Goal: Task Accomplishment & Management: Complete application form

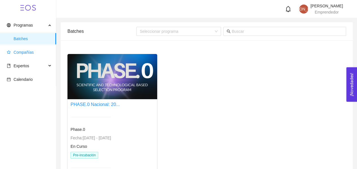
click at [31, 51] on span "Compañías" at bounding box center [24, 52] width 20 height 5
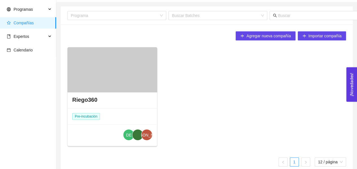
scroll to position [24, 0]
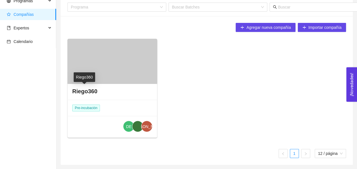
click at [88, 91] on h4 "Riego360" at bounding box center [84, 91] width 25 height 8
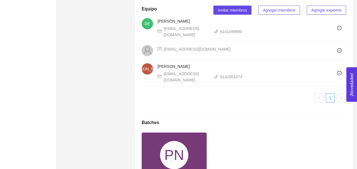
scroll to position [887, 0]
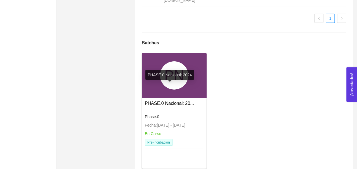
click at [172, 101] on link "PHASE.0 Nacional: 20..." at bounding box center [169, 103] width 49 height 5
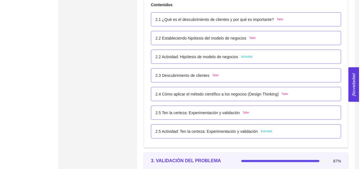
scroll to position [548, 0]
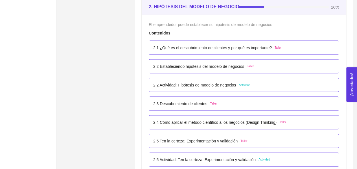
click at [244, 84] on span "Actividad" at bounding box center [245, 85] width 12 height 5
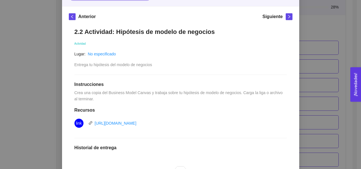
scroll to position [81, 0]
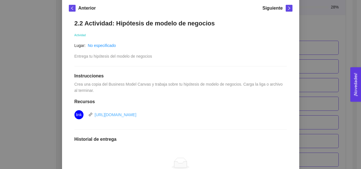
click at [130, 115] on link "[URL][DOMAIN_NAME]" at bounding box center [116, 114] width 42 height 5
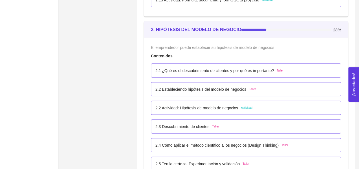
scroll to position [533, 0]
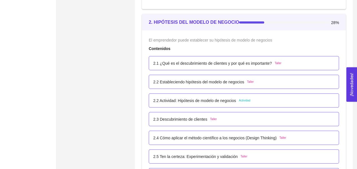
click at [252, 100] on div "2.2 Actividad: Hipótesis de modelo de negocios Actividad" at bounding box center [243, 100] width 181 height 6
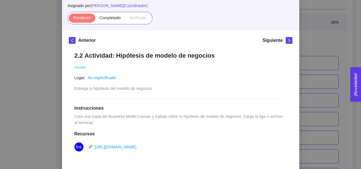
scroll to position [56, 0]
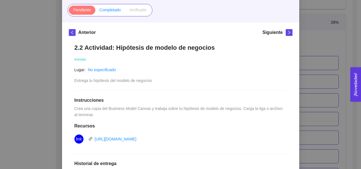
click at [107, 13] on label "Completado" at bounding box center [110, 10] width 30 height 9
click at [95, 11] on input "Completado" at bounding box center [95, 11] width 0 height 0
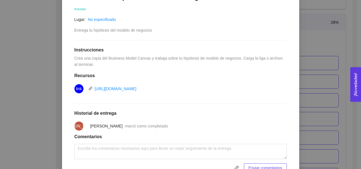
scroll to position [134, 0]
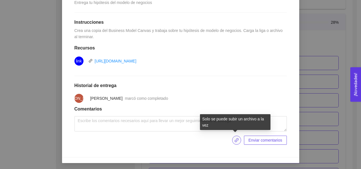
click at [235, 138] on icon "link" at bounding box center [237, 140] width 4 height 4
click at [235, 140] on icon "link" at bounding box center [237, 140] width 5 height 5
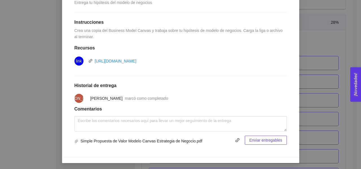
click at [258, 141] on span "Enviar entregables" at bounding box center [265, 140] width 33 height 6
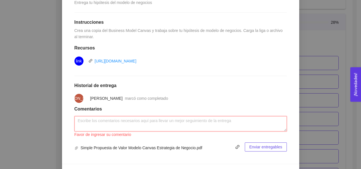
click at [204, 124] on textarea at bounding box center [181, 123] width 213 height 15
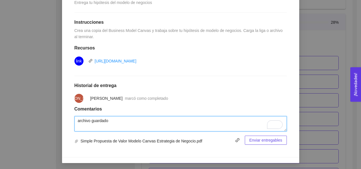
type textarea "archivo guardado"
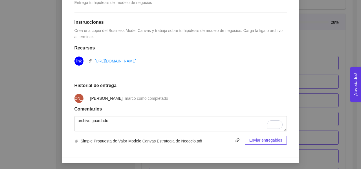
click at [265, 139] on span "Enviar entregables" at bounding box center [265, 140] width 33 height 6
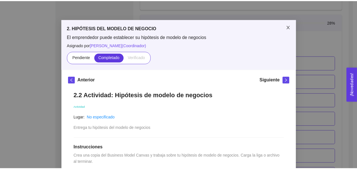
scroll to position [0, 0]
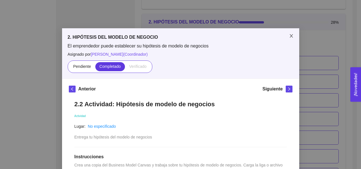
click at [290, 35] on icon "close" at bounding box center [291, 35] width 3 height 3
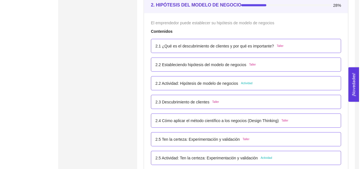
scroll to position [561, 0]
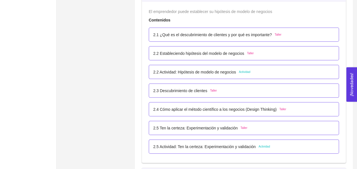
click at [269, 144] on div "2.5 Actividad: Ten la certeza: Experimentación y validación Actividad" at bounding box center [243, 146] width 181 height 6
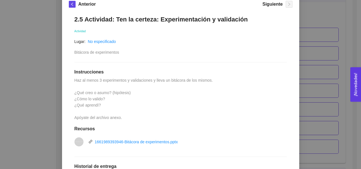
scroll to position [113, 0]
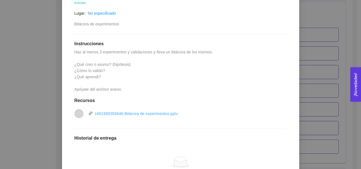
click at [132, 114] on link "1661989393946-Bitácora de experimentos.pptx" at bounding box center [136, 113] width 83 height 5
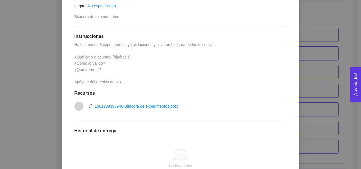
scroll to position [112, 0]
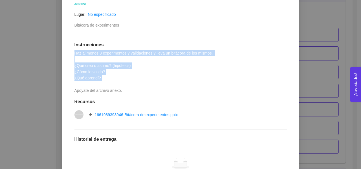
drag, startPoint x: 73, startPoint y: 52, endPoint x: 104, endPoint y: 81, distance: 42.3
click at [104, 81] on div "2.5 Actividad: Ten la certeza: Experimentación y validación Actividad Lugar: No…" at bounding box center [181, 109] width 224 height 252
copy span "Haz al menos 3 experimentos y validaciones y lleva un bitácora de los mismos. ¿…"
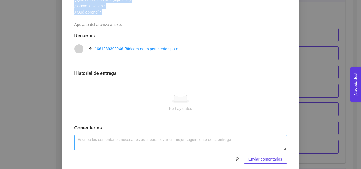
scroll to position [196, 0]
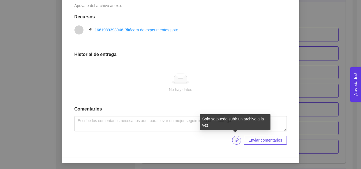
click at [235, 138] on icon "link" at bounding box center [237, 140] width 5 height 5
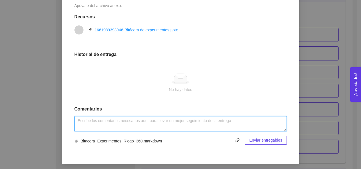
click at [215, 124] on textarea at bounding box center [181, 123] width 213 height 15
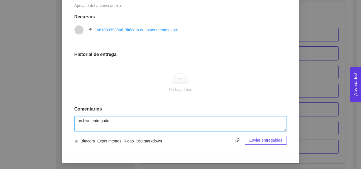
type textarea "archivo entregado"
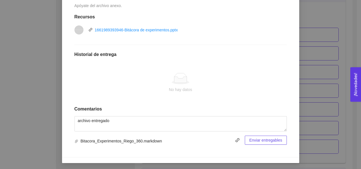
click at [262, 139] on span "Enviar entregables" at bounding box center [265, 140] width 33 height 6
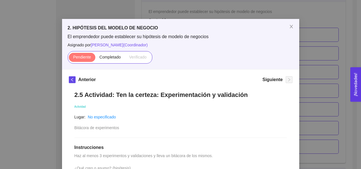
scroll to position [6, 0]
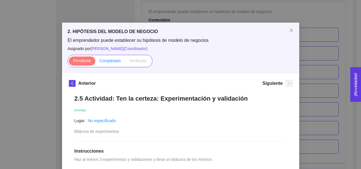
click at [107, 62] on span "Completado" at bounding box center [110, 60] width 21 height 5
click at [95, 62] on input "Completado" at bounding box center [95, 62] width 0 height 0
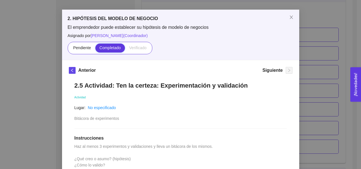
scroll to position [0, 0]
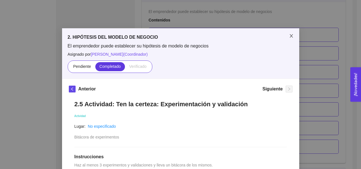
click at [290, 37] on icon "close" at bounding box center [291, 35] width 3 height 3
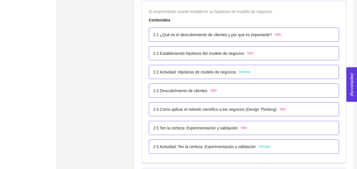
click at [273, 145] on div "2.5 Actividad: Ten la certeza: Experimentación y validación Actividad" at bounding box center [243, 146] width 181 height 6
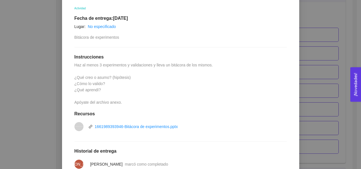
scroll to position [113, 0]
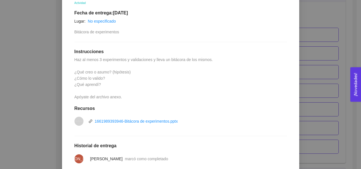
click at [126, 104] on div "2.5 Actividad: Ten la certeza: Experimentación y validación Actividad Fecha de …" at bounding box center [181, 109] width 224 height 254
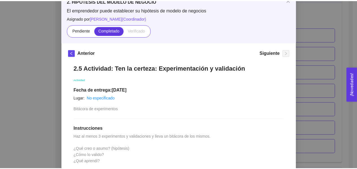
scroll to position [0, 0]
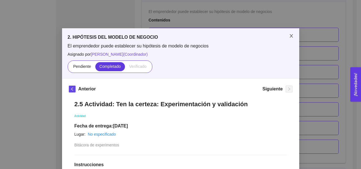
click at [291, 37] on span "Close" at bounding box center [292, 36] width 16 height 16
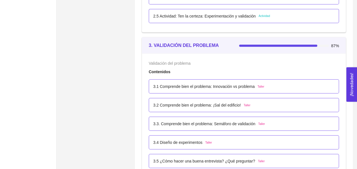
scroll to position [730, 0]
